Goal: Navigation & Orientation: Find specific page/section

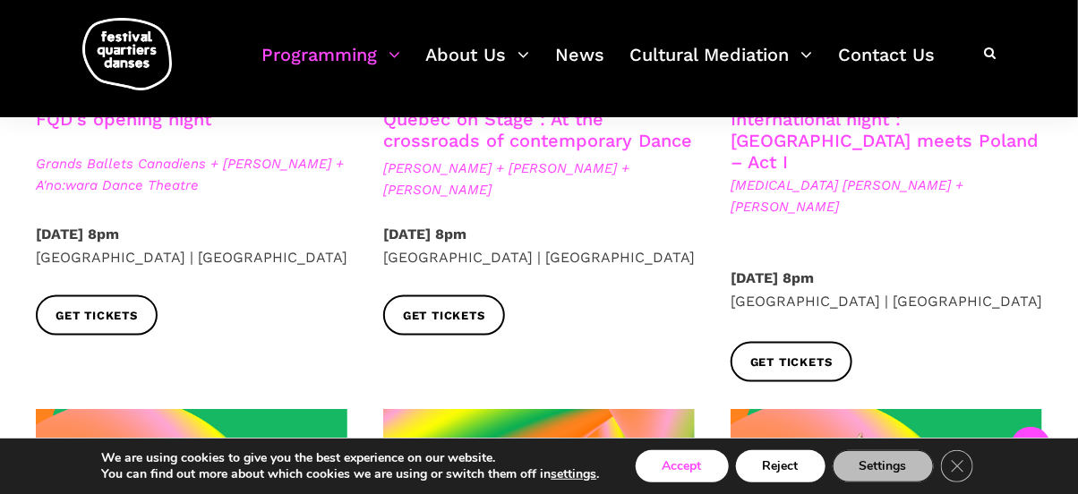
click at [705, 461] on button "Accept" at bounding box center [682, 466] width 93 height 32
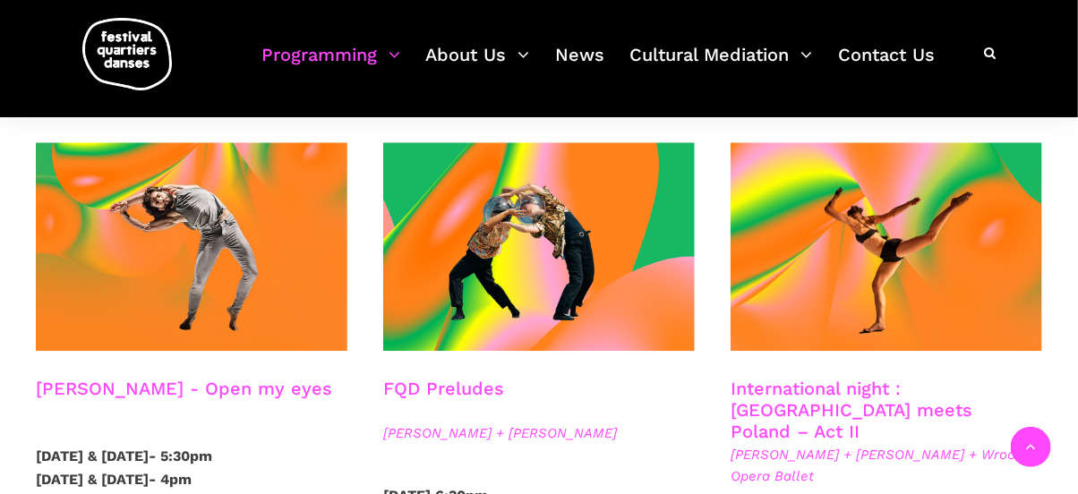
scroll to position [1478, 0]
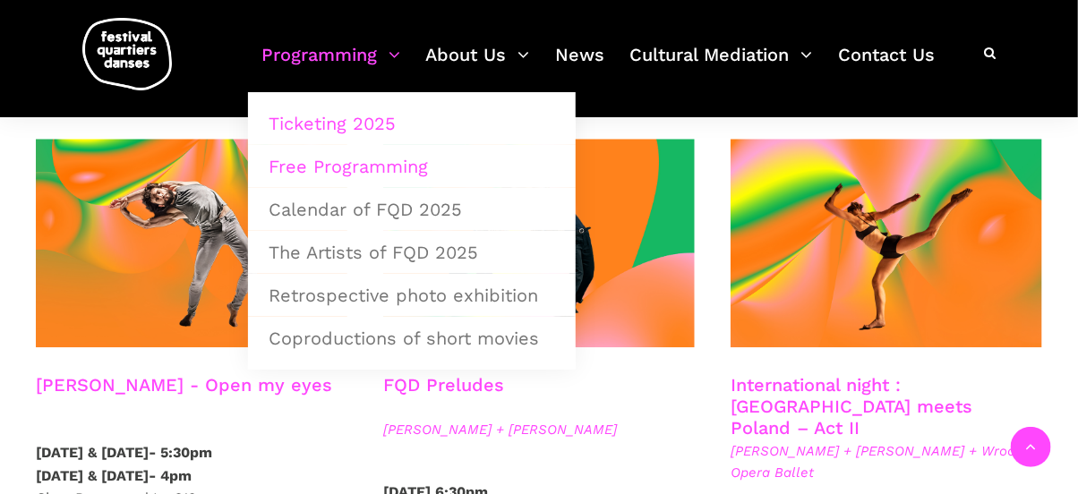
click at [344, 158] on link "Free Programming" at bounding box center [412, 166] width 308 height 41
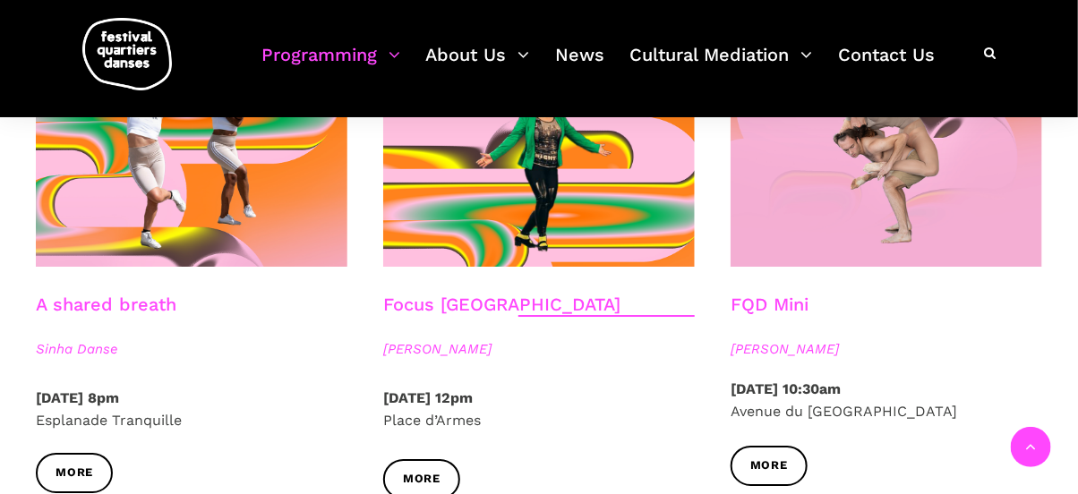
scroll to position [1956, 0]
